Goal: Task Accomplishment & Management: Manage account settings

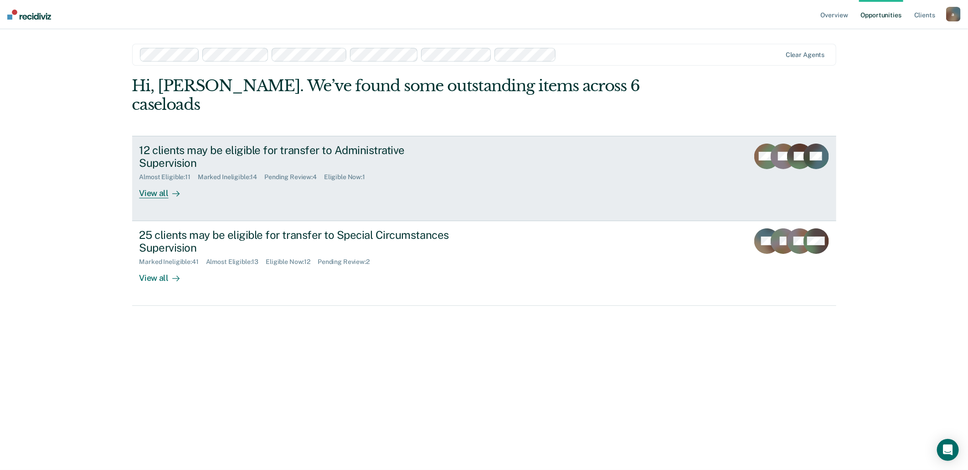
click at [344, 173] on div "Eligible Now : 1" at bounding box center [348, 177] width 48 height 8
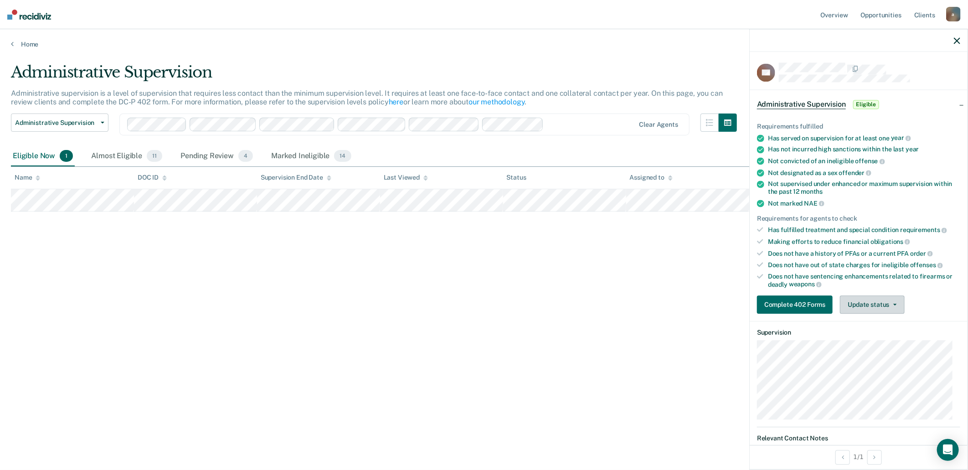
click at [870, 299] on button "Update status" at bounding box center [872, 305] width 64 height 18
click at [886, 335] on button "Mark Ineligible" at bounding box center [884, 341] width 89 height 15
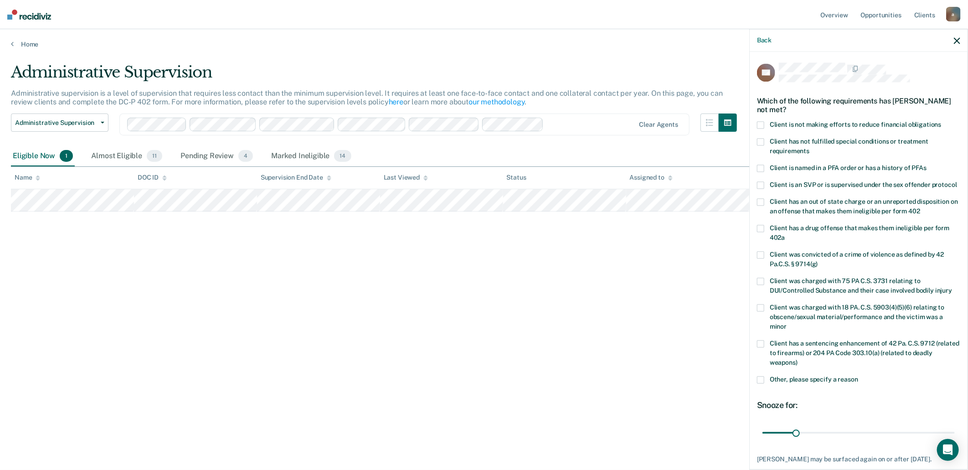
click at [786, 122] on span "Client is not making efforts to reduce financial obligations" at bounding box center [856, 124] width 172 height 7
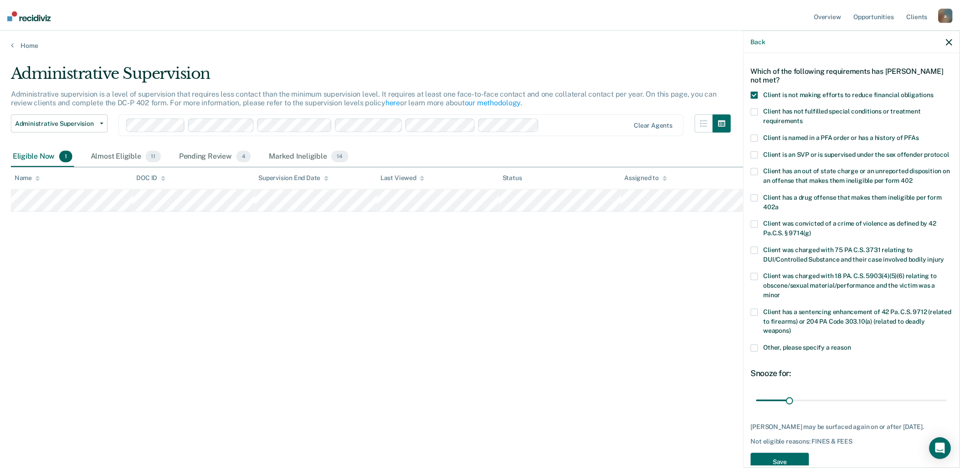
scroll to position [69, 0]
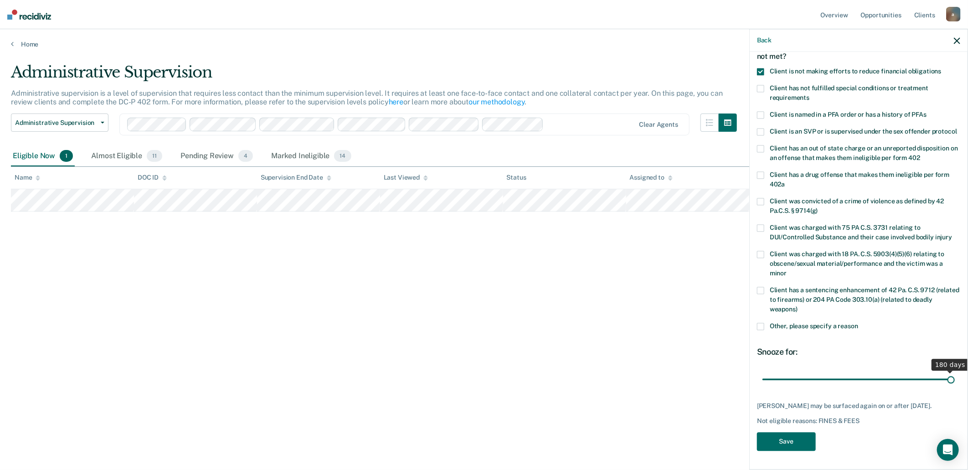
drag, startPoint x: 793, startPoint y: 374, endPoint x: 959, endPoint y: 377, distance: 165.9
type input "180"
click at [955, 377] on input "range" at bounding box center [858, 379] width 192 height 16
click at [801, 440] on button "Save" at bounding box center [786, 442] width 59 height 19
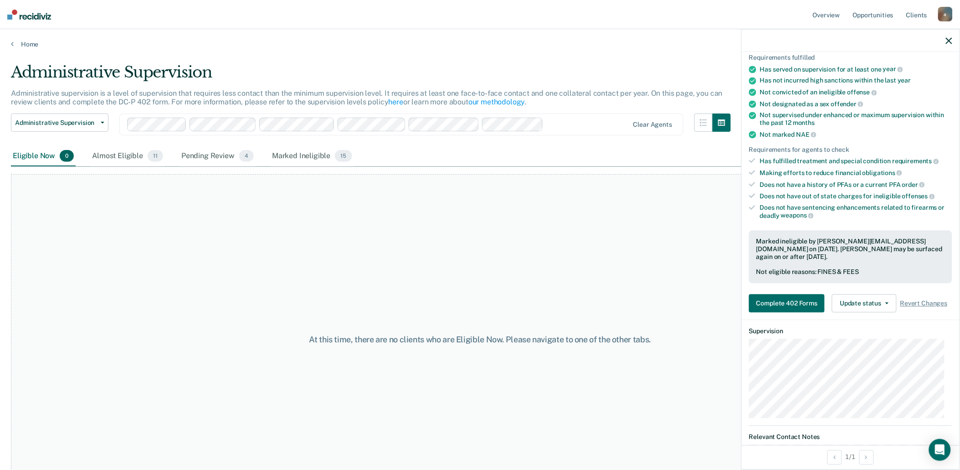
click at [954, 39] on div at bounding box center [851, 40] width 218 height 23
click at [952, 39] on icon "button" at bounding box center [949, 40] width 6 height 6
